Goal: Check status: Check status

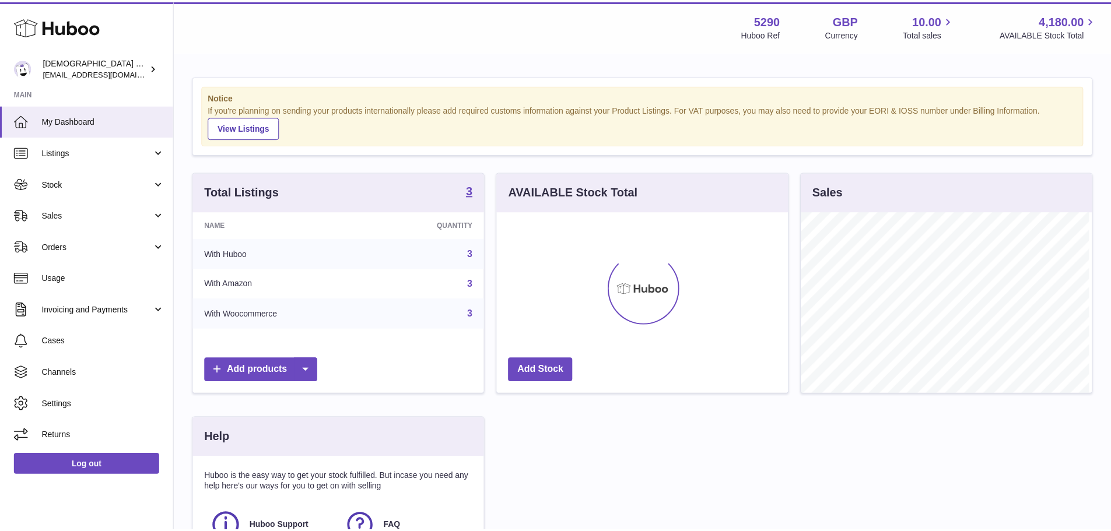
scroll to position [182, 294]
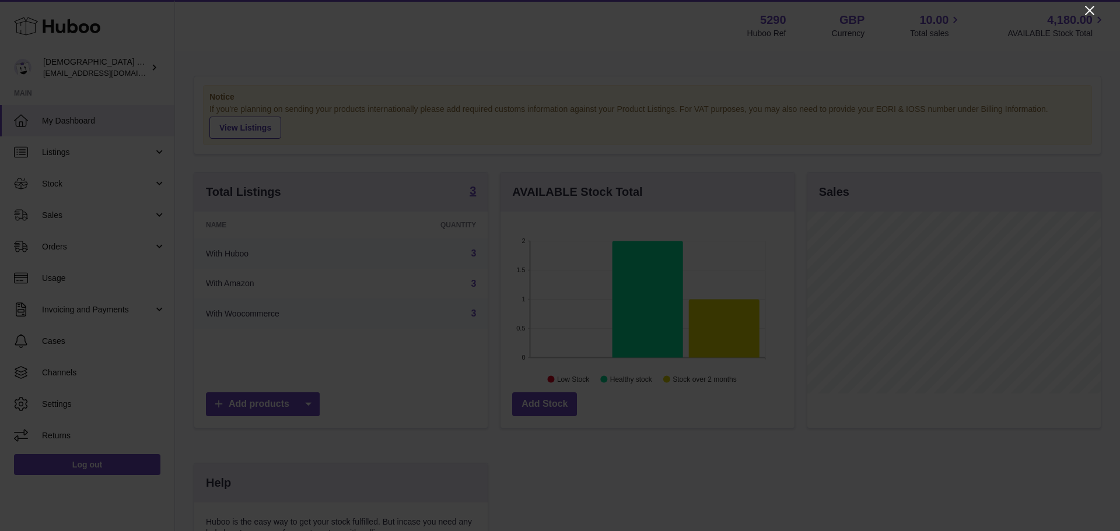
click at [1093, 10] on icon "Close" at bounding box center [1090, 11] width 14 height 14
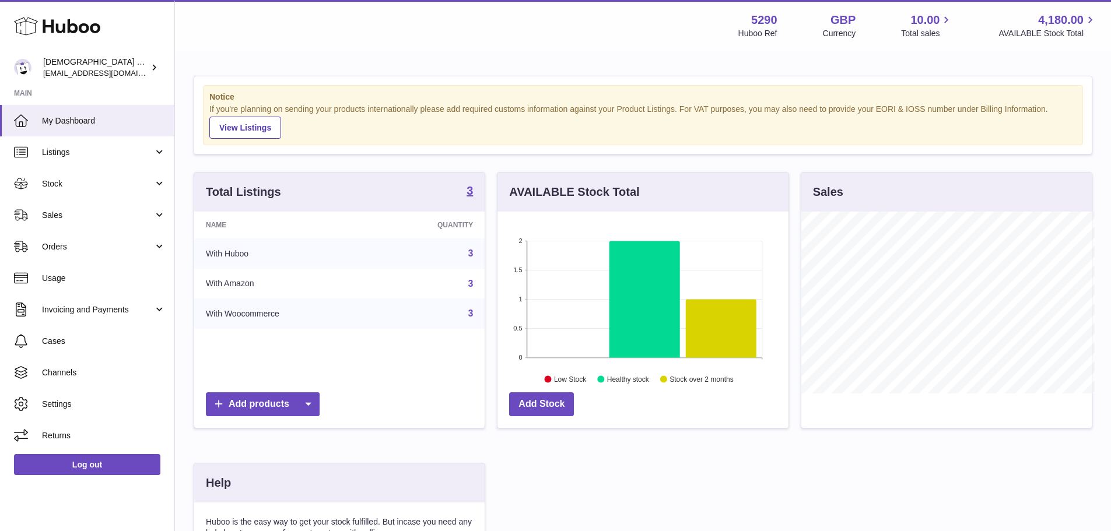
scroll to position [583236, 583128]
click at [83, 221] on span "Sales" at bounding box center [97, 215] width 111 height 11
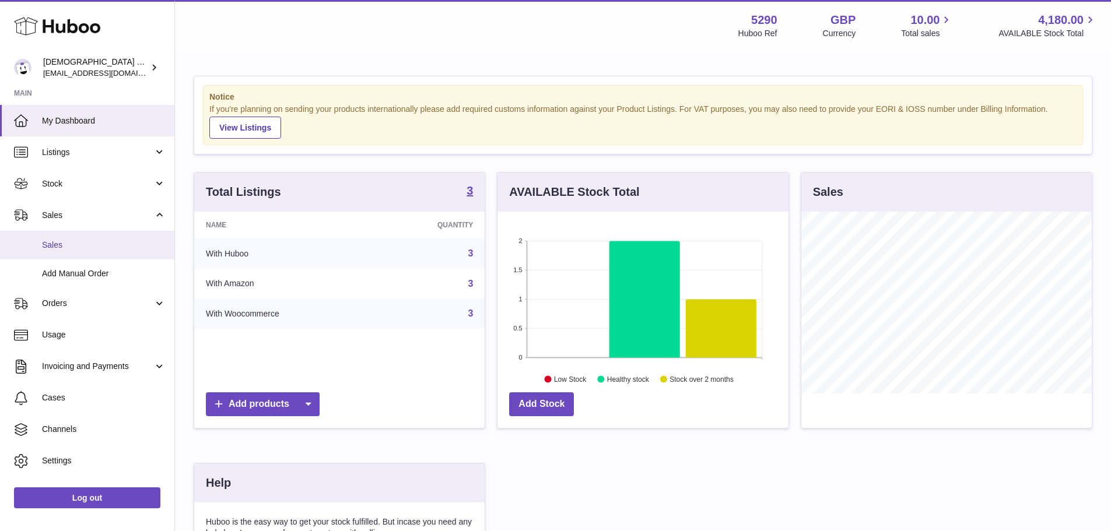
click at [85, 240] on span "Sales" at bounding box center [104, 245] width 124 height 11
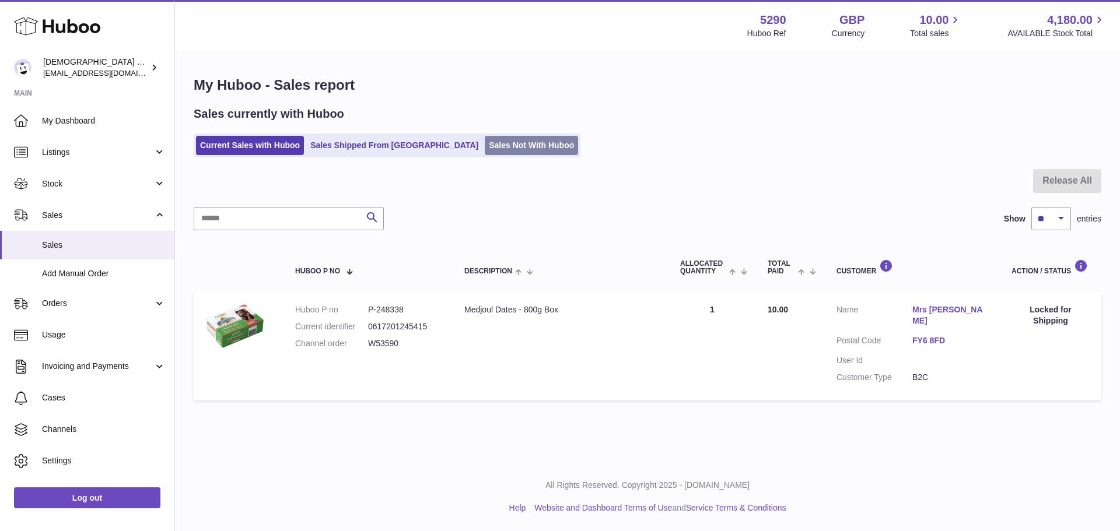
click at [489, 146] on link "Sales Not With Huboo" at bounding box center [531, 145] width 93 height 19
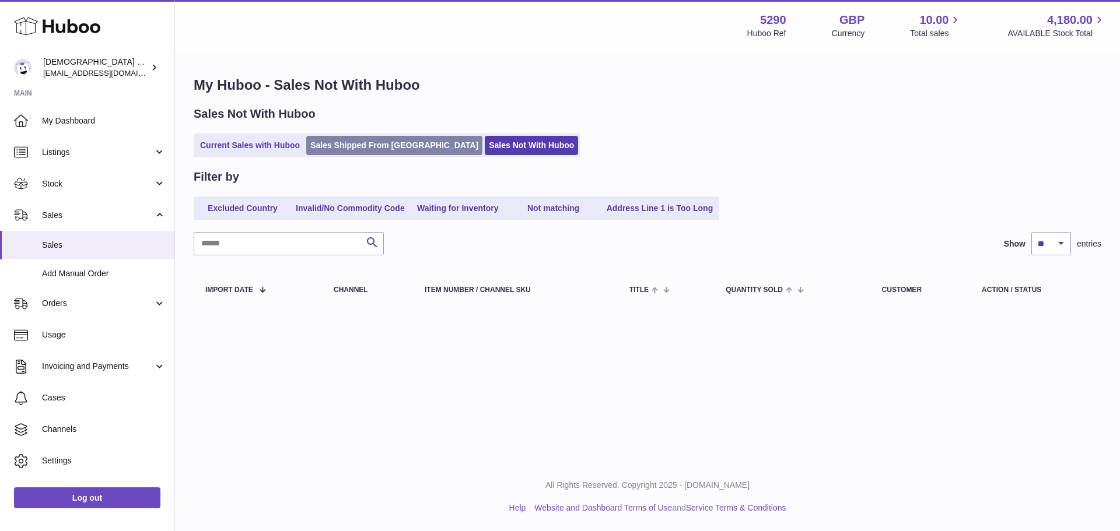
click at [360, 152] on link "Sales Shipped From [GEOGRAPHIC_DATA]" at bounding box center [394, 145] width 176 height 19
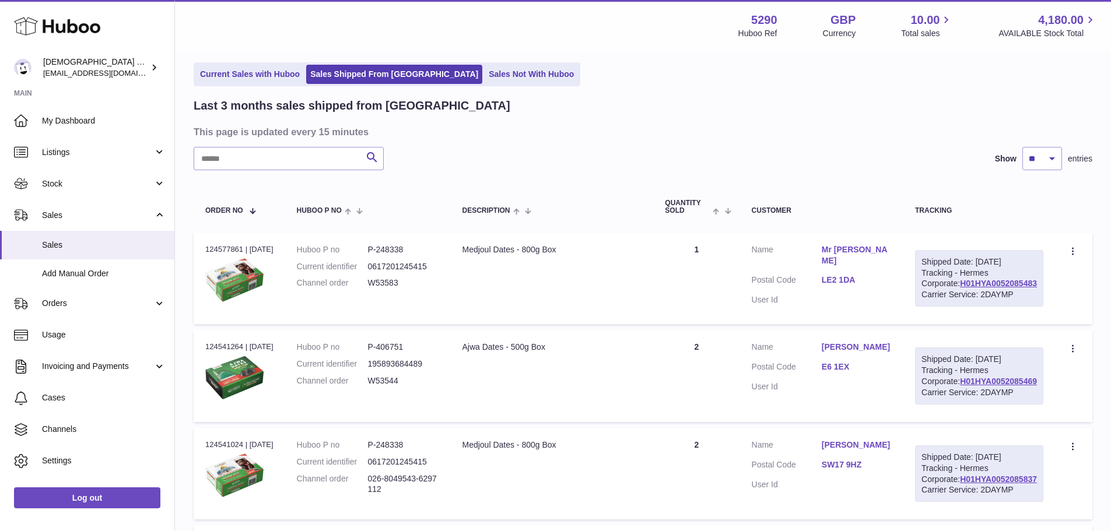
scroll to position [175, 0]
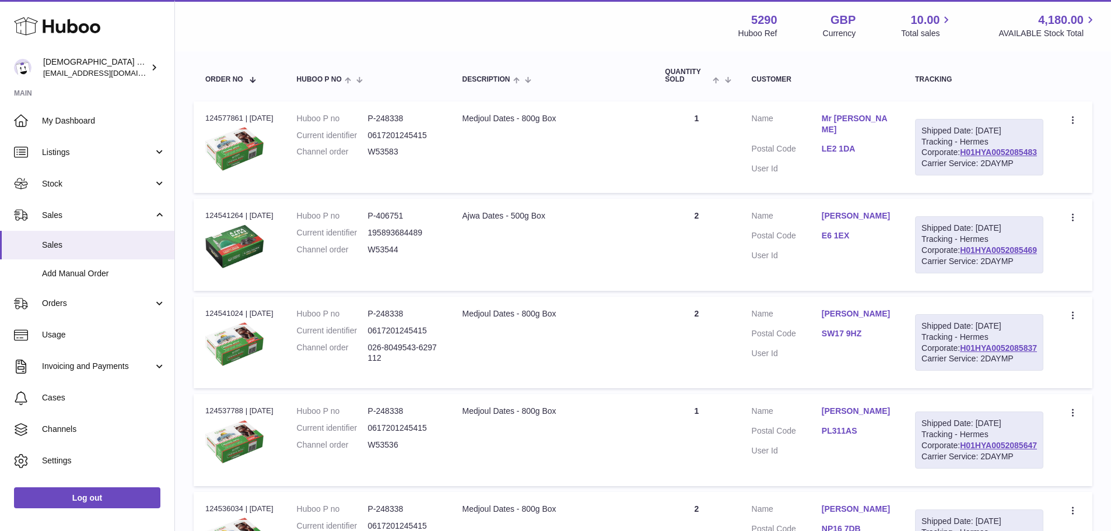
click at [621, 291] on td "Description Ajwa Dates - 500g Box" at bounding box center [551, 245] width 203 height 92
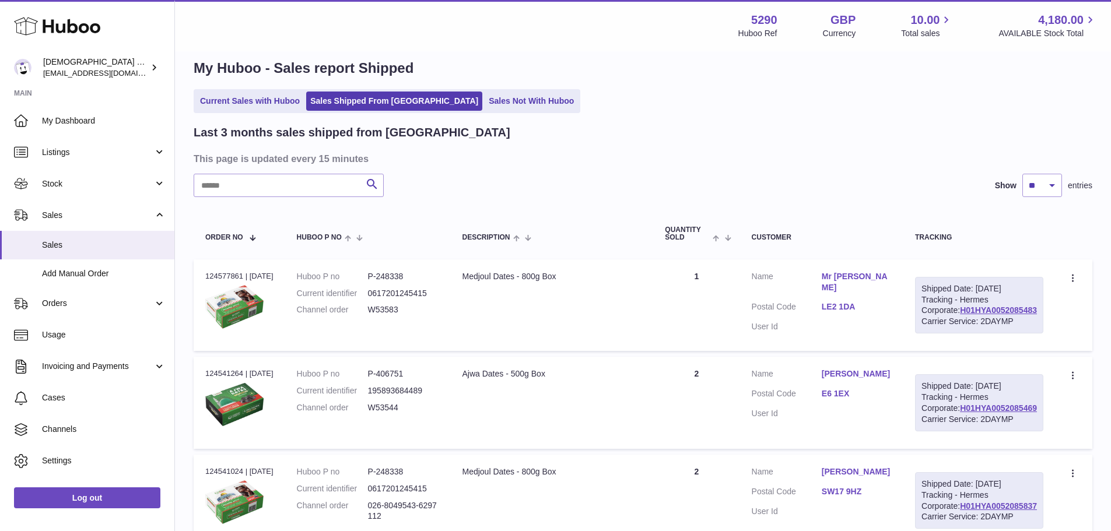
scroll to position [0, 0]
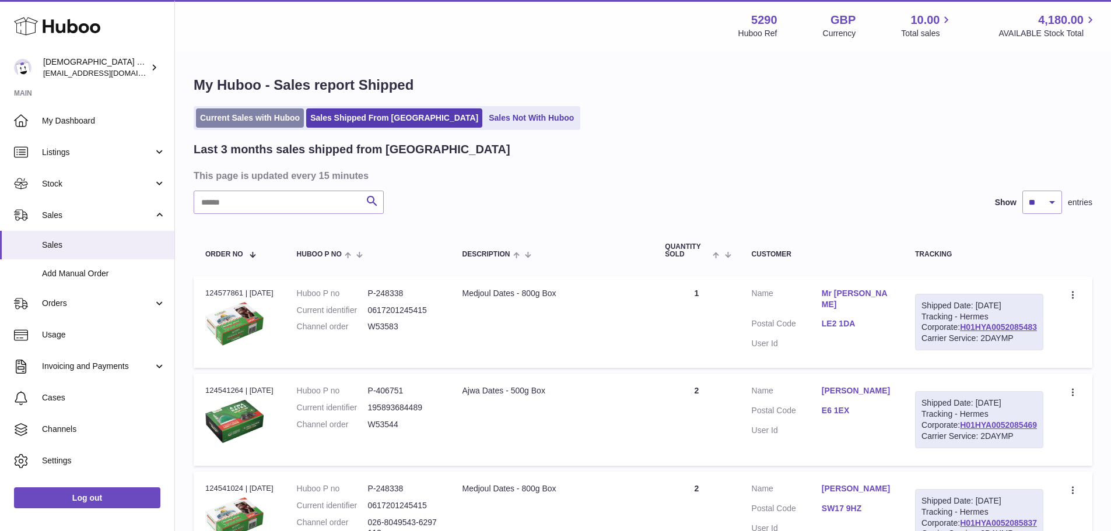
click at [251, 114] on link "Current Sales with Huboo" at bounding box center [250, 118] width 108 height 19
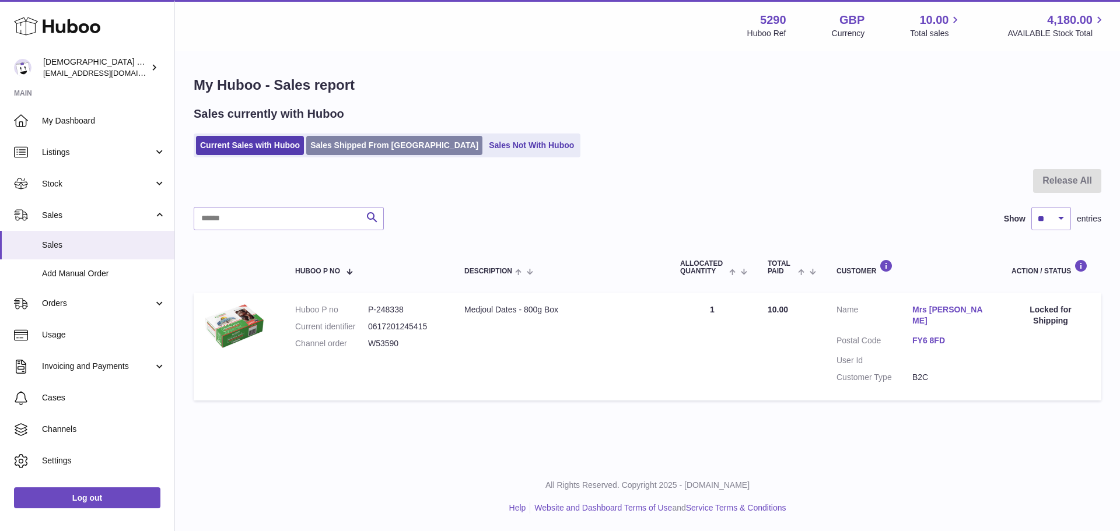
click at [345, 139] on link "Sales Shipped From [GEOGRAPHIC_DATA]" at bounding box center [394, 145] width 176 height 19
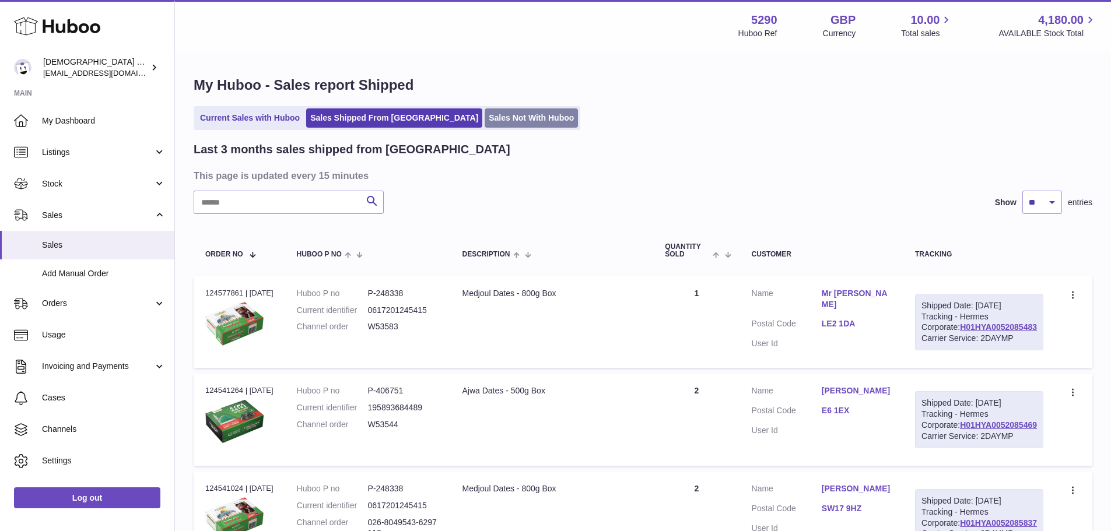
click at [485, 126] on link "Sales Not With Huboo" at bounding box center [531, 118] width 93 height 19
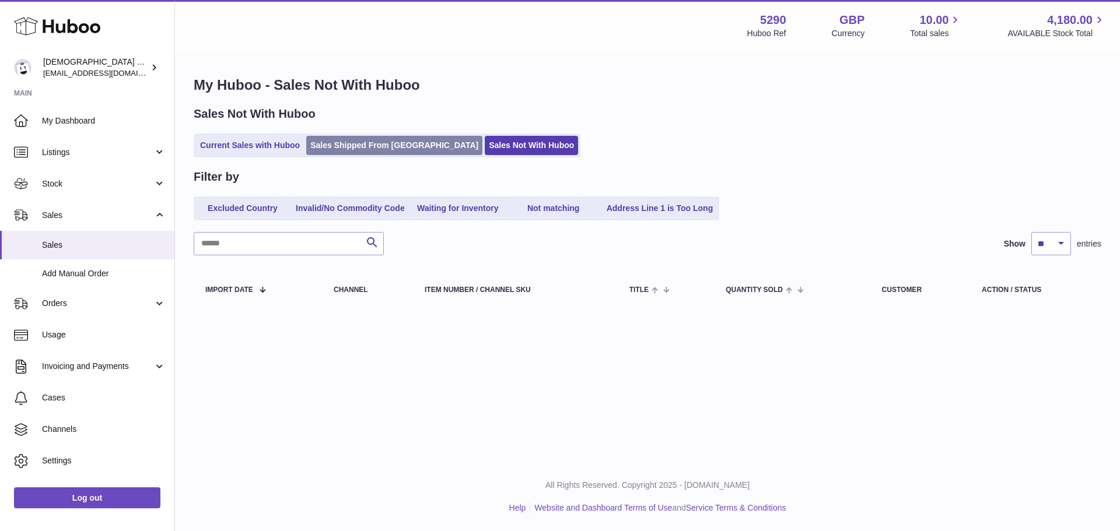
click at [382, 151] on link "Sales Shipped From [GEOGRAPHIC_DATA]" at bounding box center [394, 145] width 176 height 19
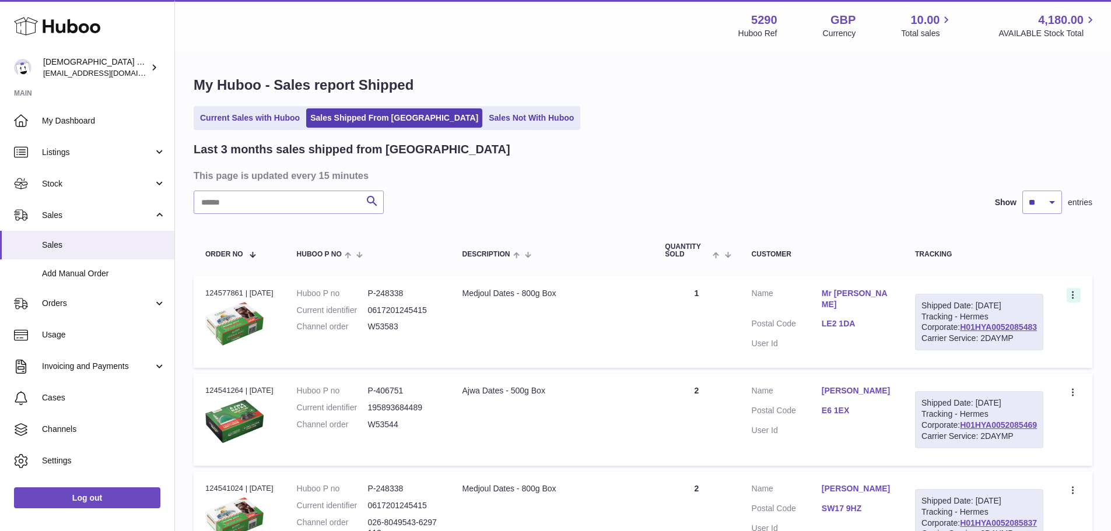
click at [1073, 298] on icon at bounding box center [1073, 295] width 2 height 8
click at [888, 210] on div "Search Show ** ** ** entries" at bounding box center [643, 202] width 899 height 23
click at [1006, 332] on link "H01HYA0052085483" at bounding box center [998, 327] width 77 height 9
click at [595, 320] on td "Description Medjoul Dates - 800g Box" at bounding box center [551, 323] width 203 height 92
click at [1073, 298] on icon at bounding box center [1073, 295] width 2 height 8
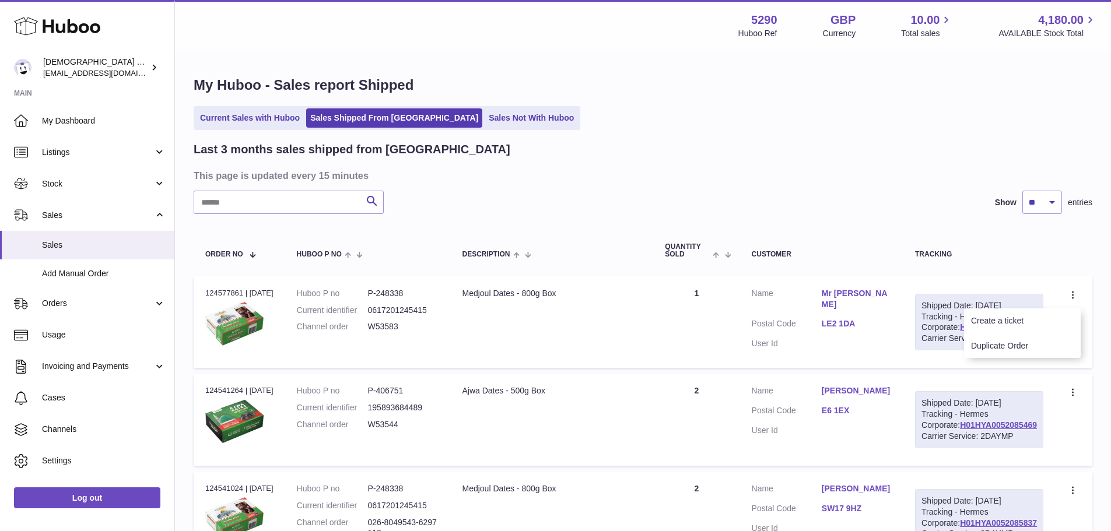
click at [861, 341] on dl "Customer Name Mr [PERSON_NAME] Postal Code LE2 1DA User Id" at bounding box center [822, 322] width 140 height 68
click at [868, 292] on link "Mr [PERSON_NAME]" at bounding box center [857, 299] width 70 height 22
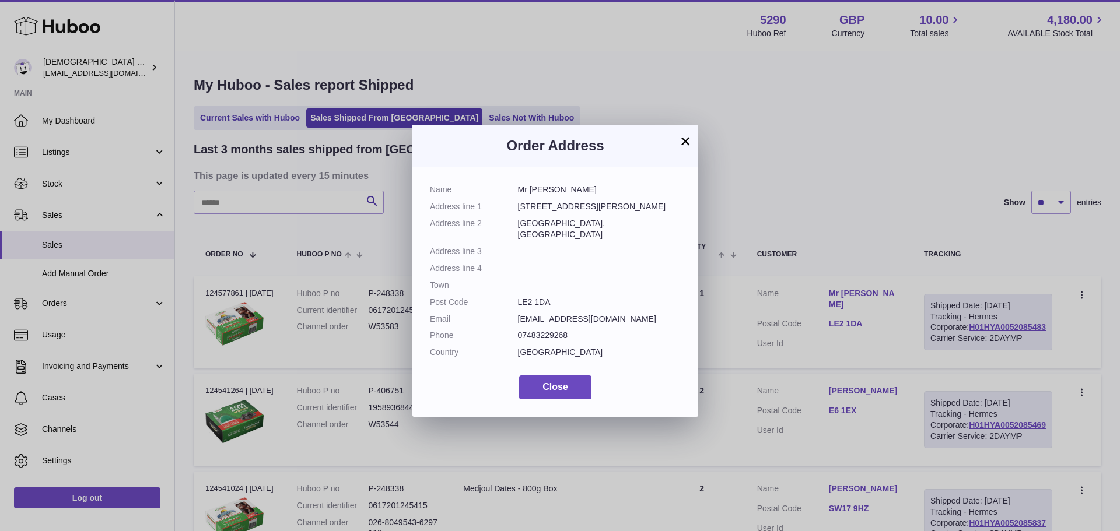
click at [687, 139] on button "×" at bounding box center [686, 141] width 14 height 14
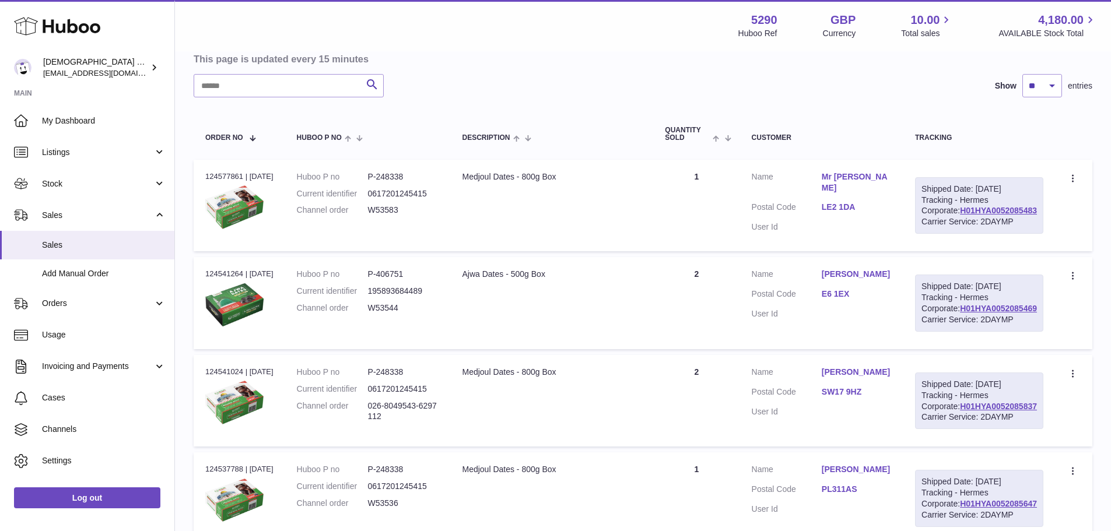
scroll to position [58, 0]
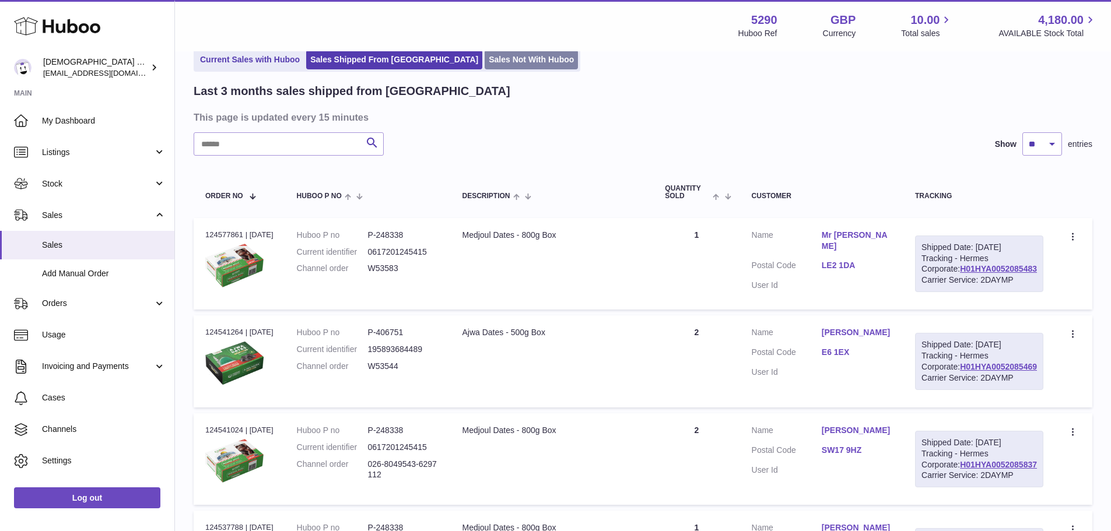
click at [485, 64] on link "Sales Not With Huboo" at bounding box center [531, 59] width 93 height 19
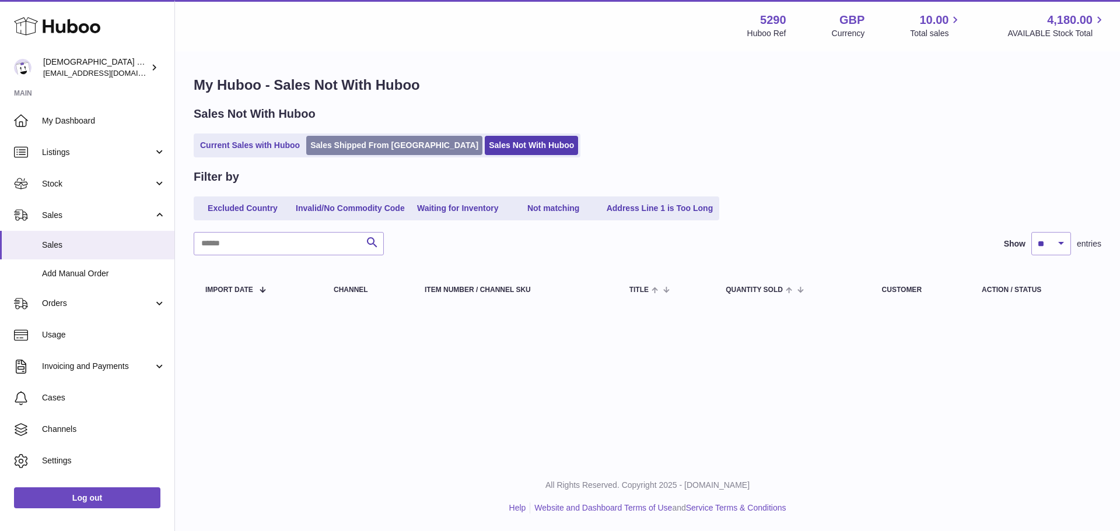
click at [385, 142] on link "Sales Shipped From [GEOGRAPHIC_DATA]" at bounding box center [394, 145] width 176 height 19
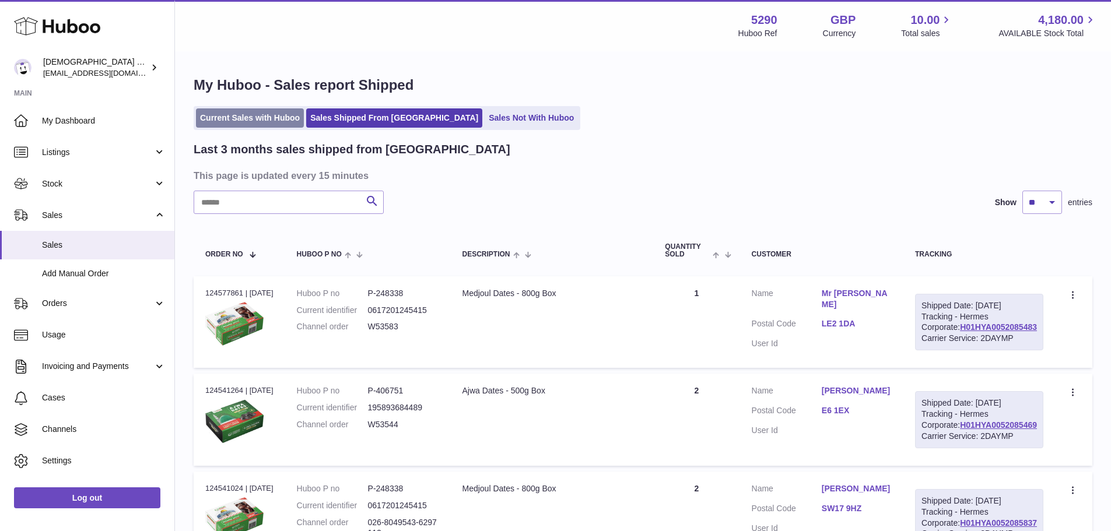
click at [259, 120] on link "Current Sales with Huboo" at bounding box center [250, 118] width 108 height 19
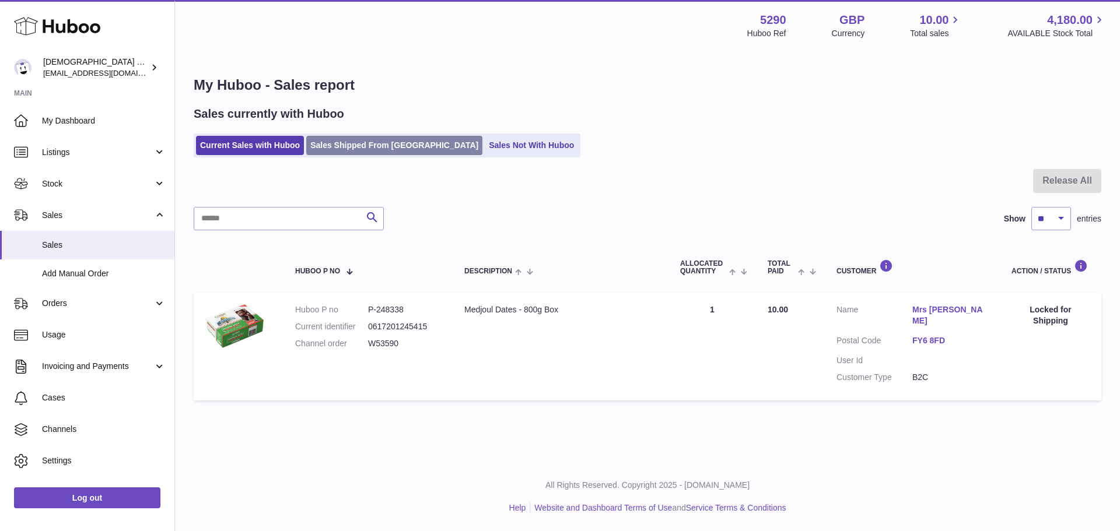
click at [365, 153] on link "Sales Shipped From [GEOGRAPHIC_DATA]" at bounding box center [394, 145] width 176 height 19
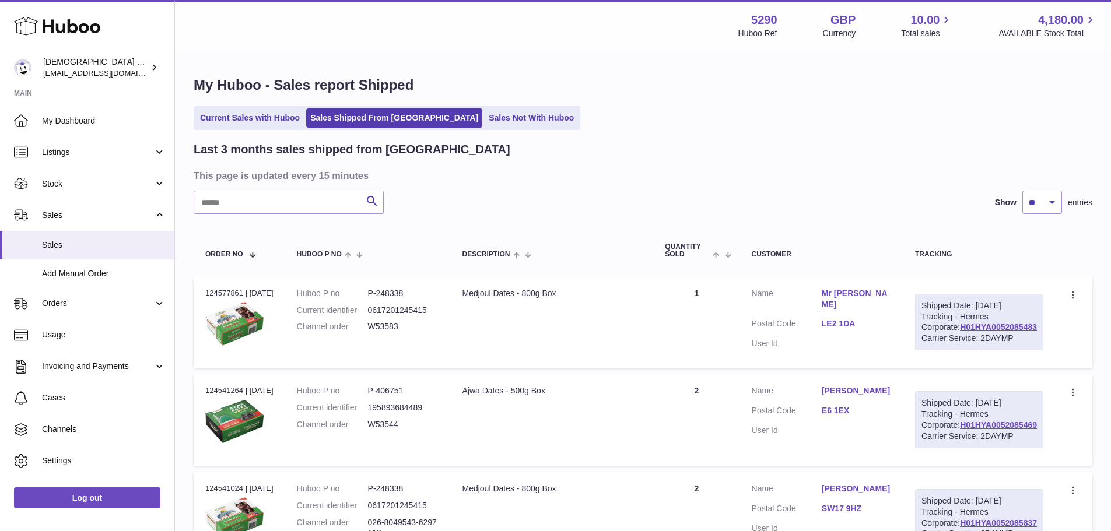
click at [239, 129] on ul "Current Sales with Huboo Sales Shipped From [GEOGRAPHIC_DATA] Sales Not With Hu…" at bounding box center [387, 118] width 387 height 24
click at [242, 118] on link "Current Sales with Huboo" at bounding box center [250, 118] width 108 height 19
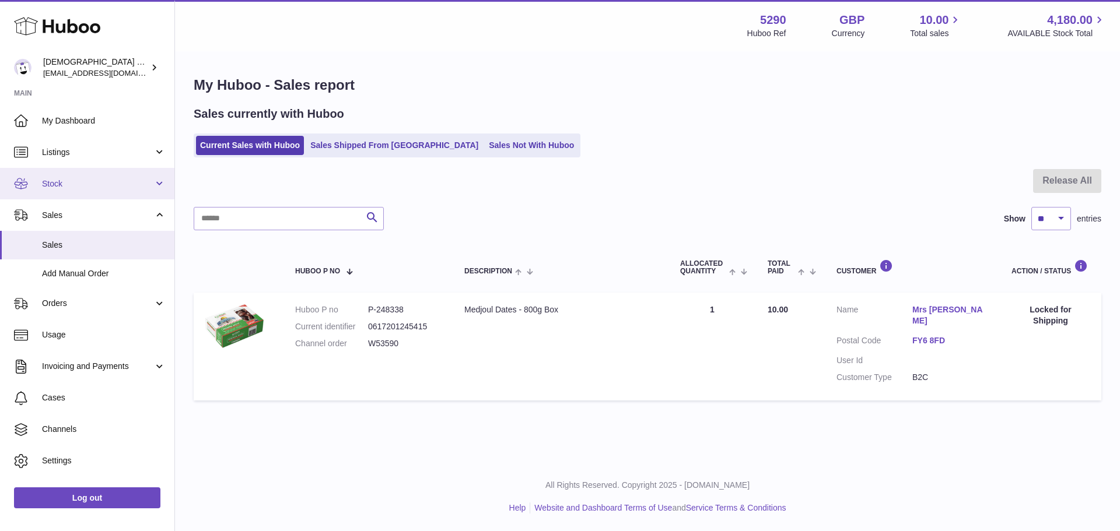
click at [57, 183] on span "Stock" at bounding box center [97, 184] width 111 height 11
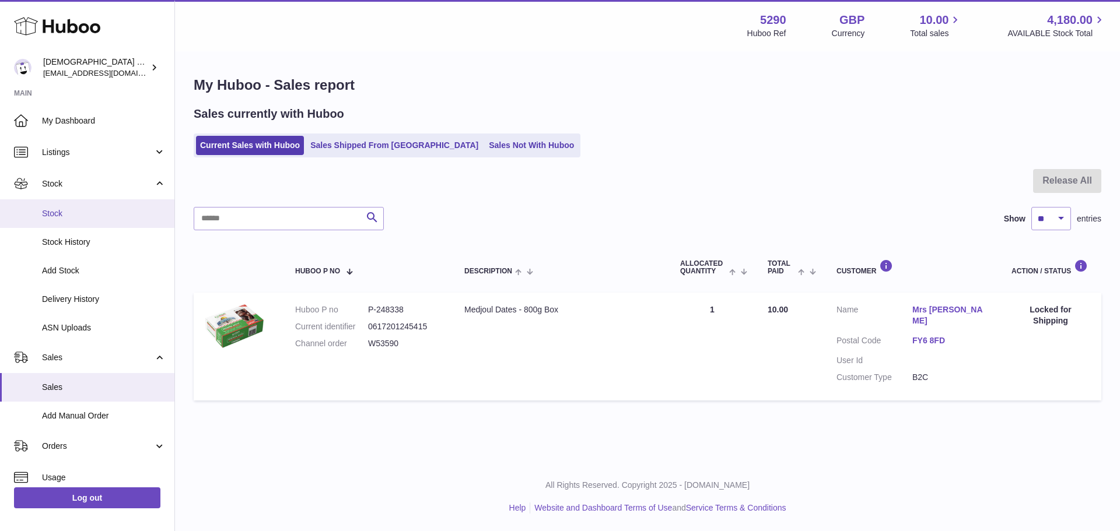
click at [58, 213] on span "Stock" at bounding box center [104, 213] width 124 height 11
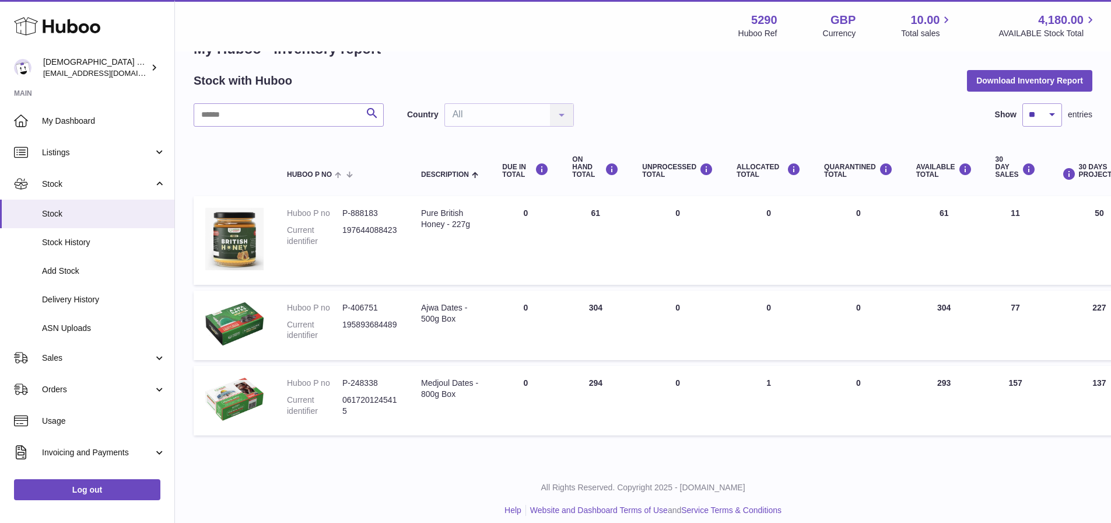
scroll to position [47, 0]
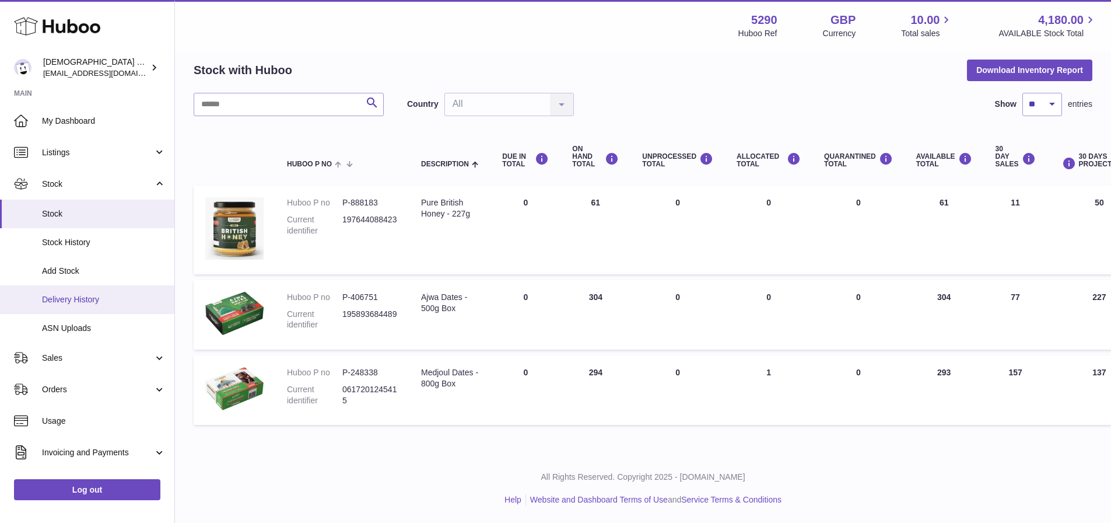
click at [61, 306] on link "Delivery History" at bounding box center [87, 299] width 174 height 29
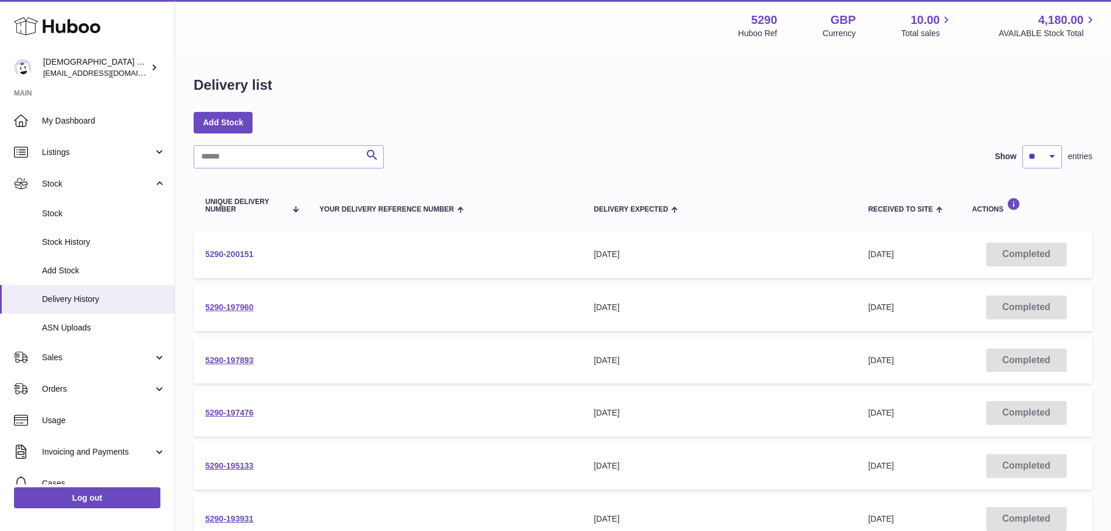
click at [229, 255] on link "5290-200151" at bounding box center [229, 254] width 48 height 9
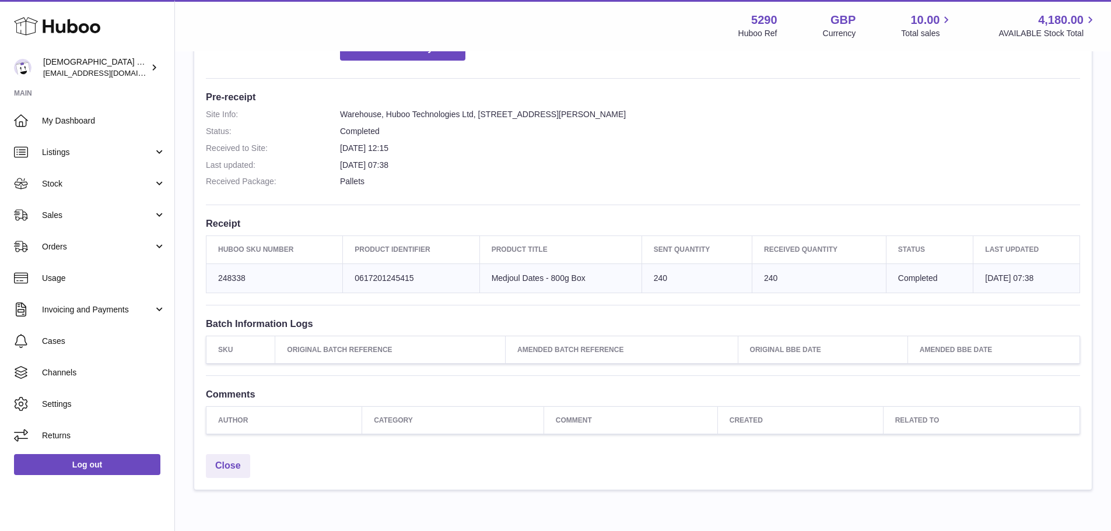
scroll to position [292, 0]
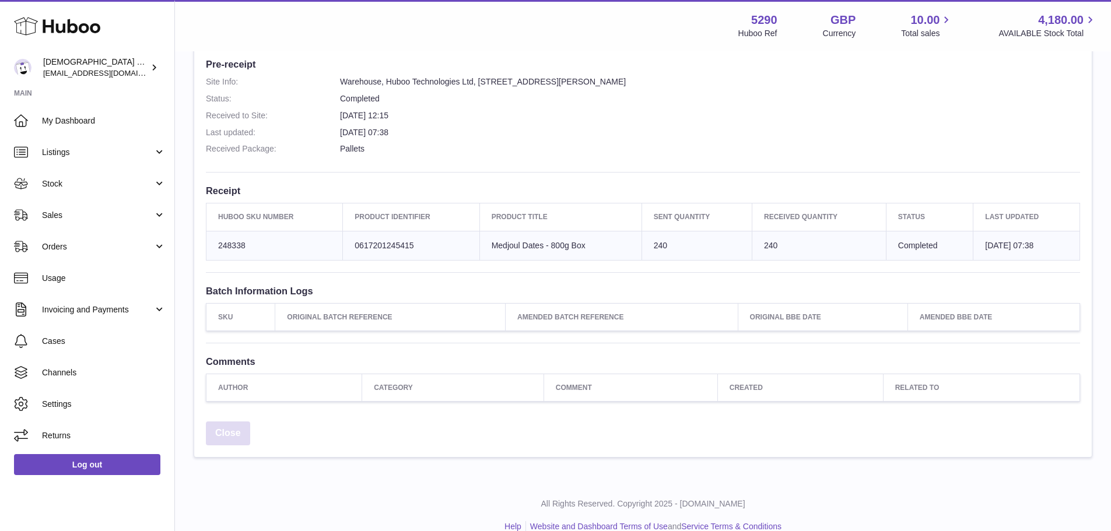
click at [234, 435] on link "Close" at bounding box center [228, 434] width 44 height 24
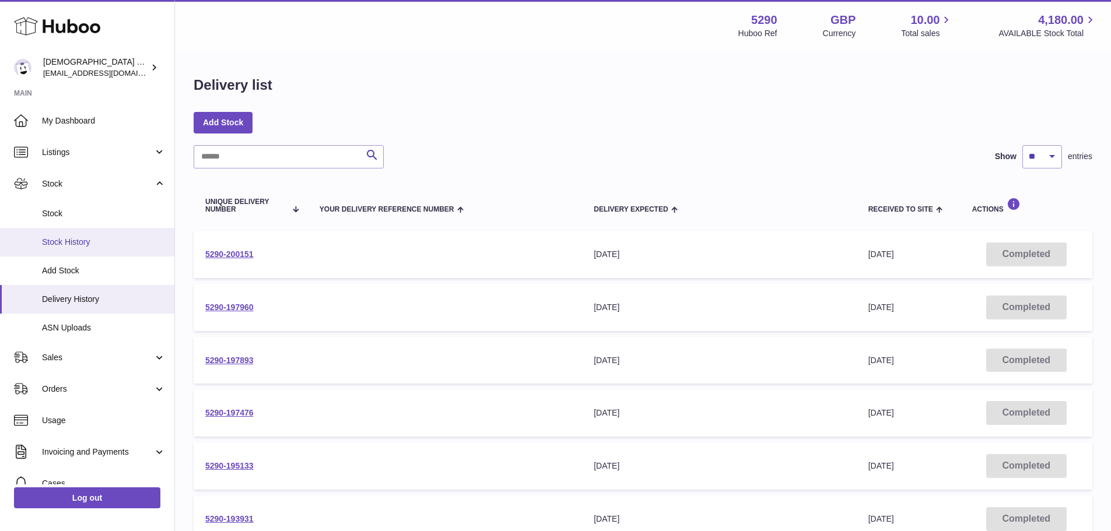
click at [91, 248] on link "Stock History" at bounding box center [87, 242] width 174 height 29
